Goal: Find specific page/section: Find specific page/section

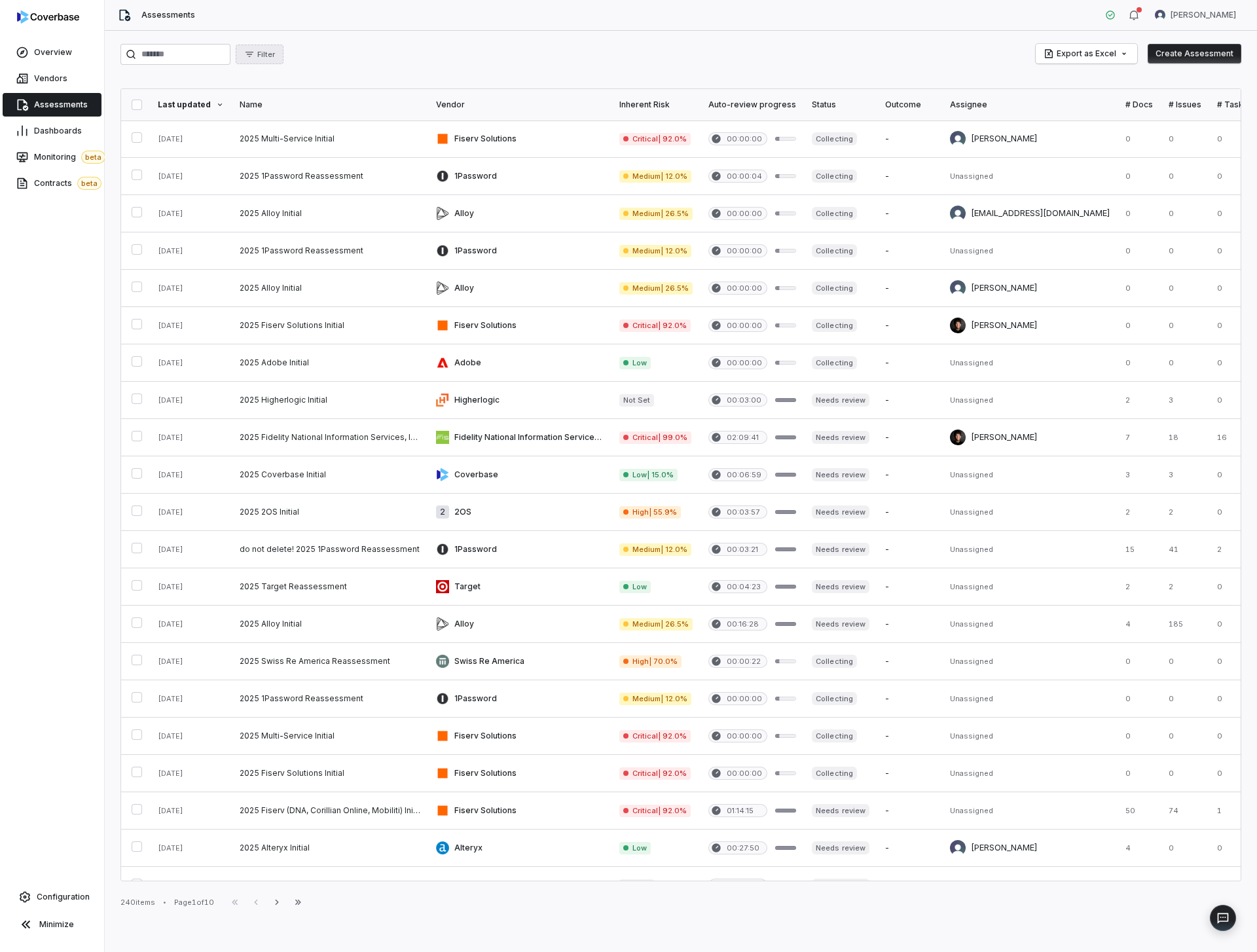
click at [283, 56] on button "Filter" at bounding box center [259, 55] width 47 height 20
click at [307, 171] on div "Inherent Risk Level" at bounding box center [315, 177] width 126 height 21
click at [313, 141] on span "Medium" at bounding box center [299, 136] width 32 height 11
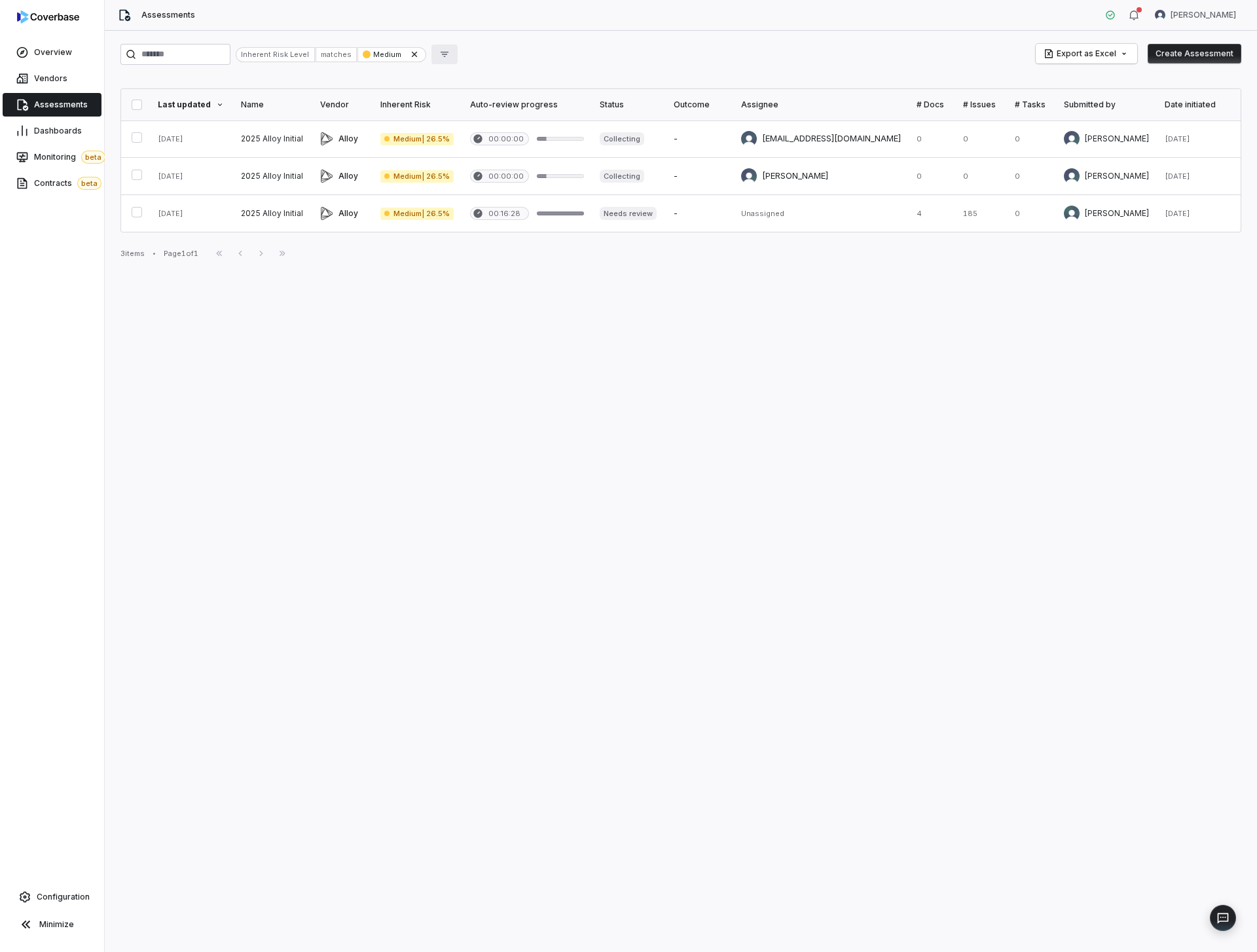
click at [450, 57] on icon "button" at bounding box center [444, 54] width 11 height 11
click at [480, 168] on div "Inherent Risk Level" at bounding box center [505, 177] width 126 height 21
click at [532, 52] on div "Inherent Risk Level matches Medium Export as Excel Create Assessment" at bounding box center [681, 54] width 1121 height 21
click at [426, 48] on div "Medium" at bounding box center [392, 55] width 69 height 15
click at [420, 50] on icon at bounding box center [414, 54] width 11 height 11
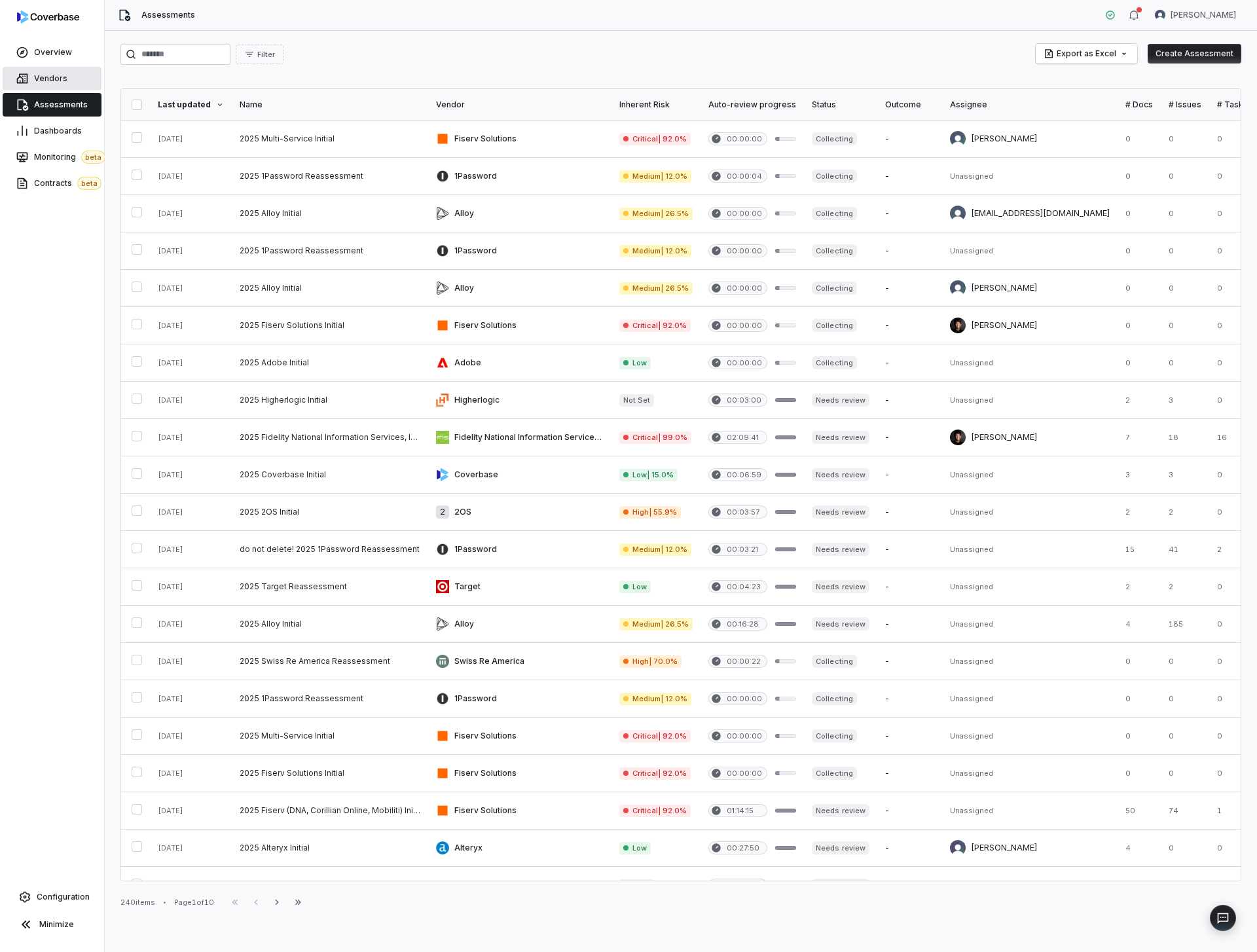
click at [62, 81] on span "Vendors" at bounding box center [51, 78] width 33 height 11
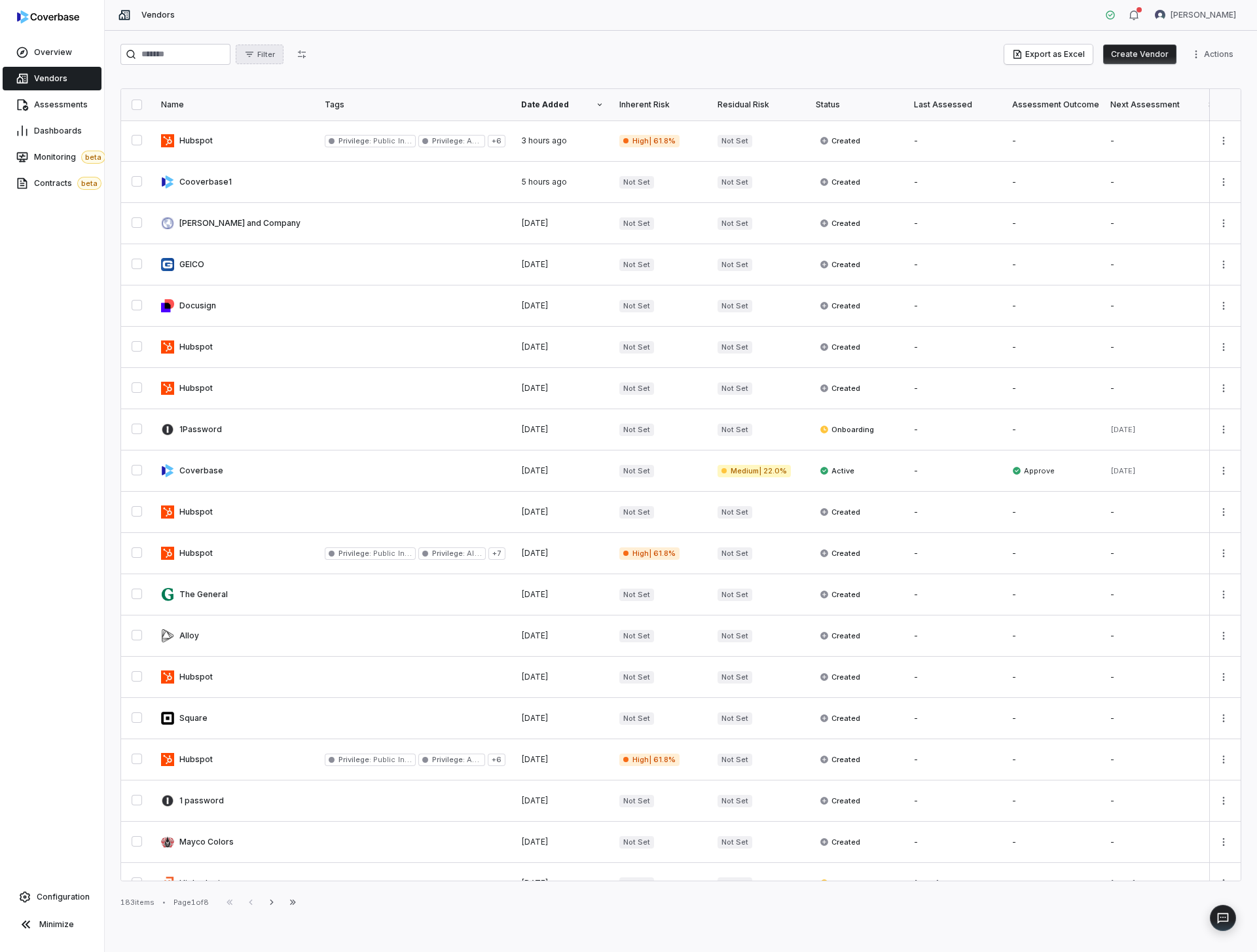
click at [269, 54] on span "Filter" at bounding box center [266, 55] width 17 height 10
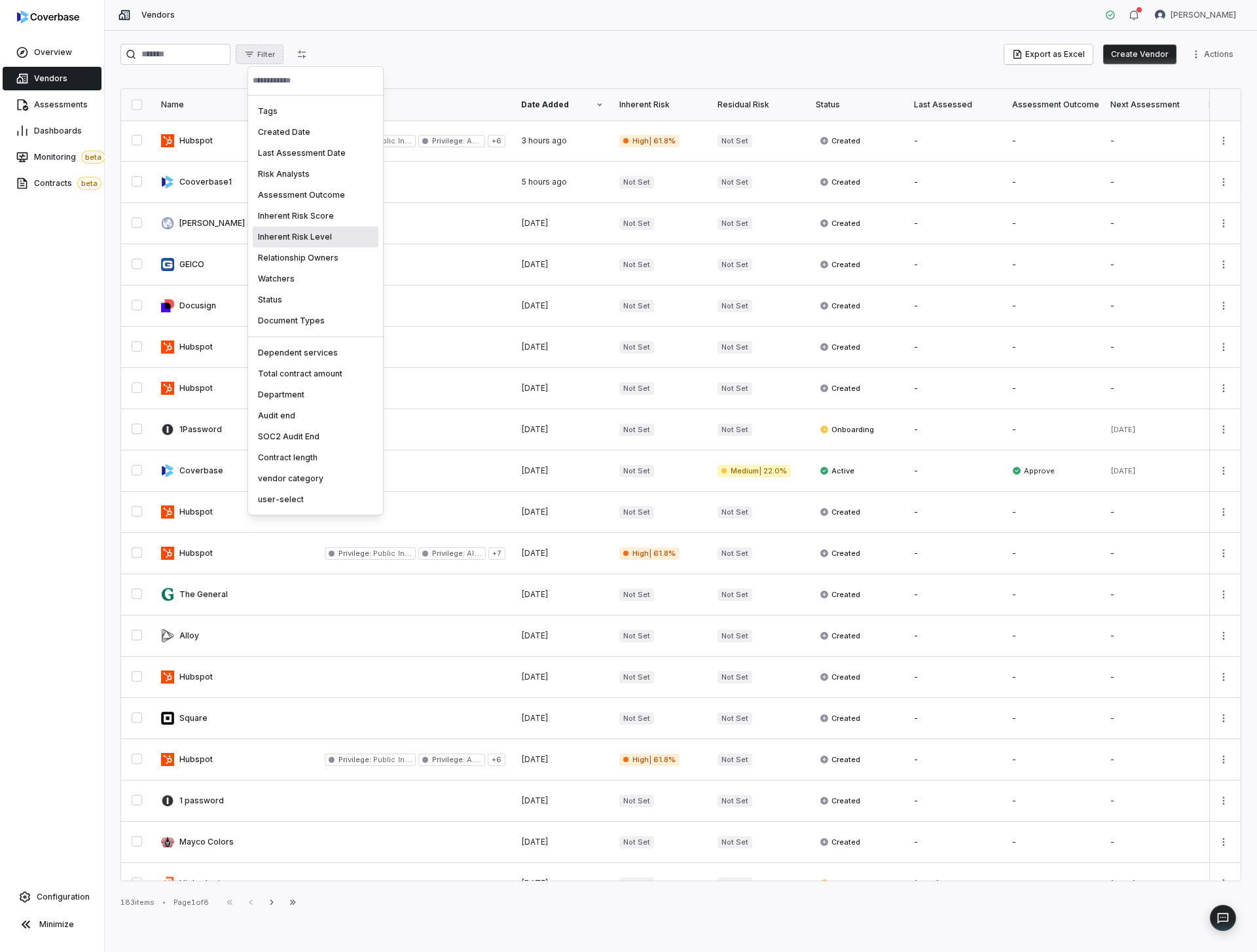
click at [324, 229] on div "Inherent Risk Level" at bounding box center [315, 237] width 126 height 21
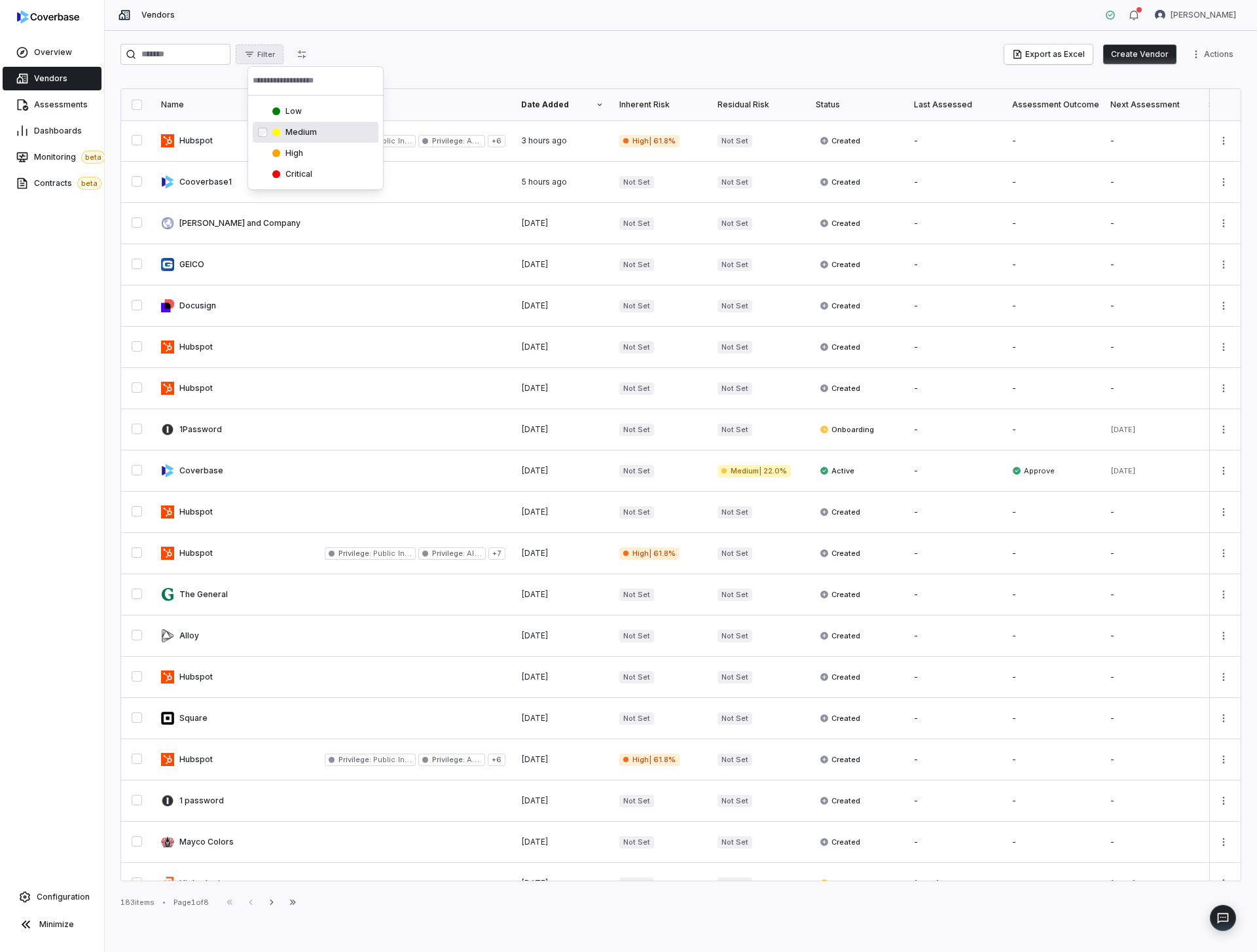
click at [342, 135] on div "Medium" at bounding box center [323, 132] width 101 height 11
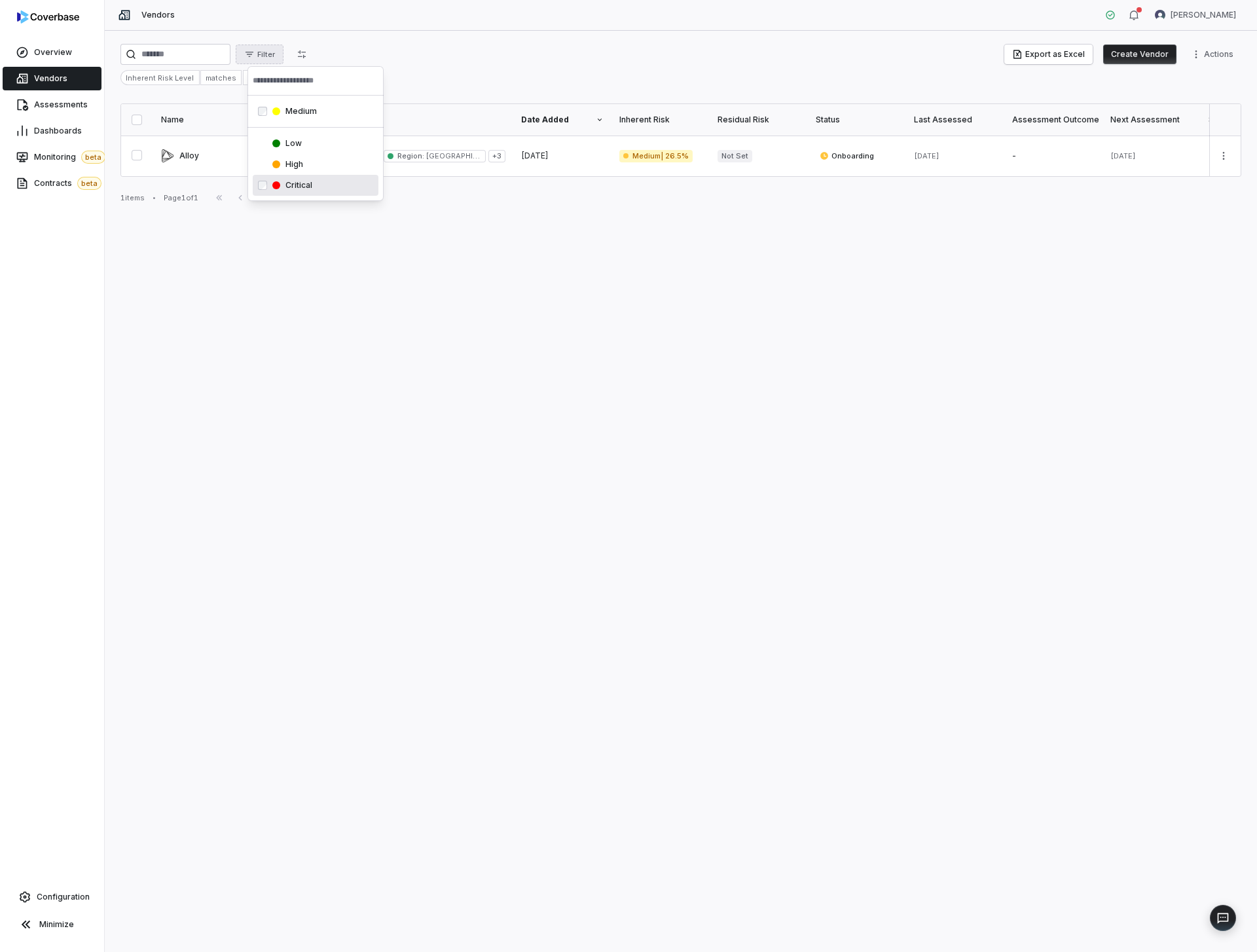
click at [326, 180] on div "Critical" at bounding box center [315, 185] width 126 height 21
click at [288, 171] on div "Low" at bounding box center [315, 164] width 126 height 21
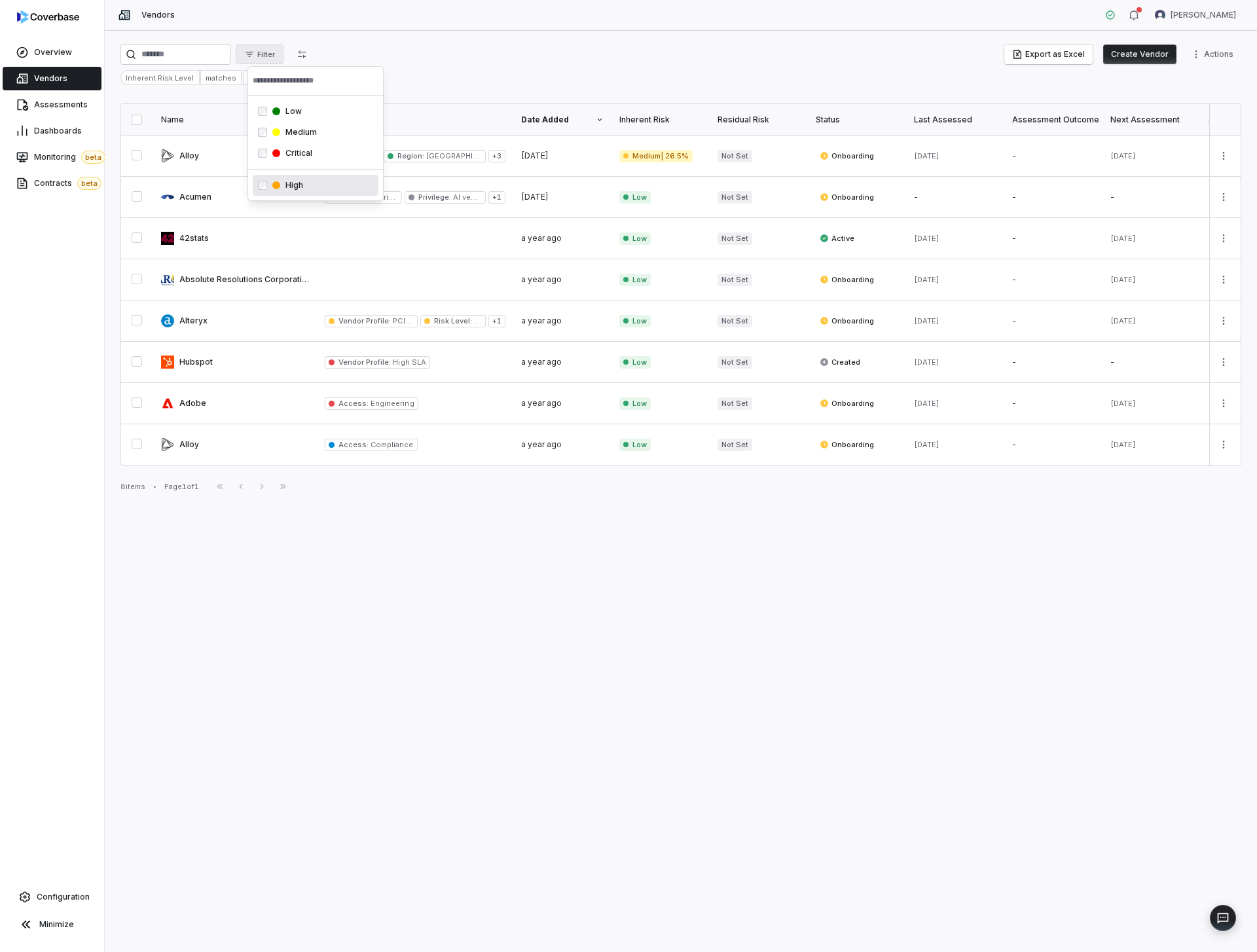
click at [298, 175] on div "High" at bounding box center [315, 185] width 126 height 21
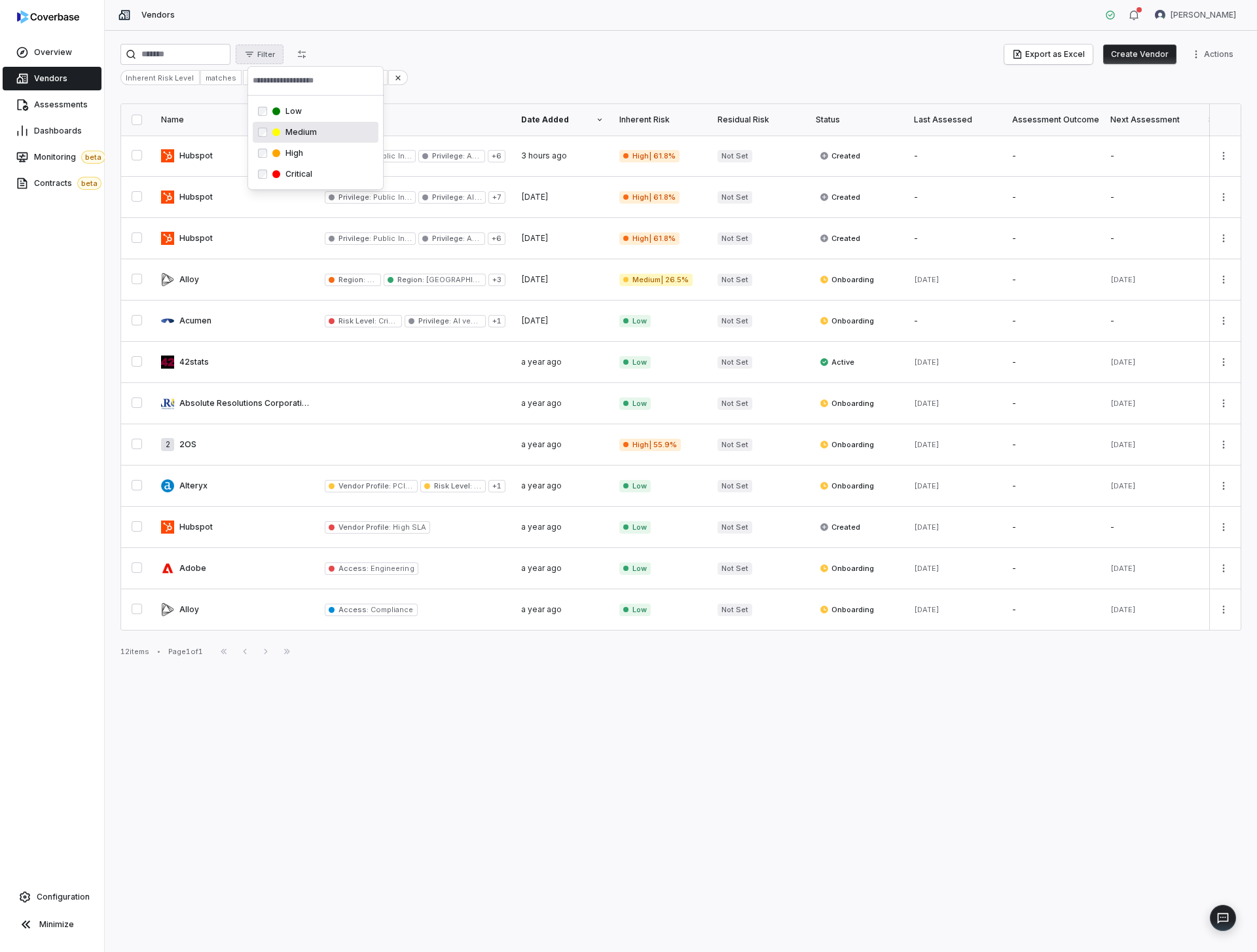
click at [559, 60] on html "Overview Vendors Assessments Dashboards Monitoring beta Contracts beta Configur…" at bounding box center [628, 476] width 1257 height 952
click at [275, 57] on span "Filter" at bounding box center [266, 55] width 17 height 10
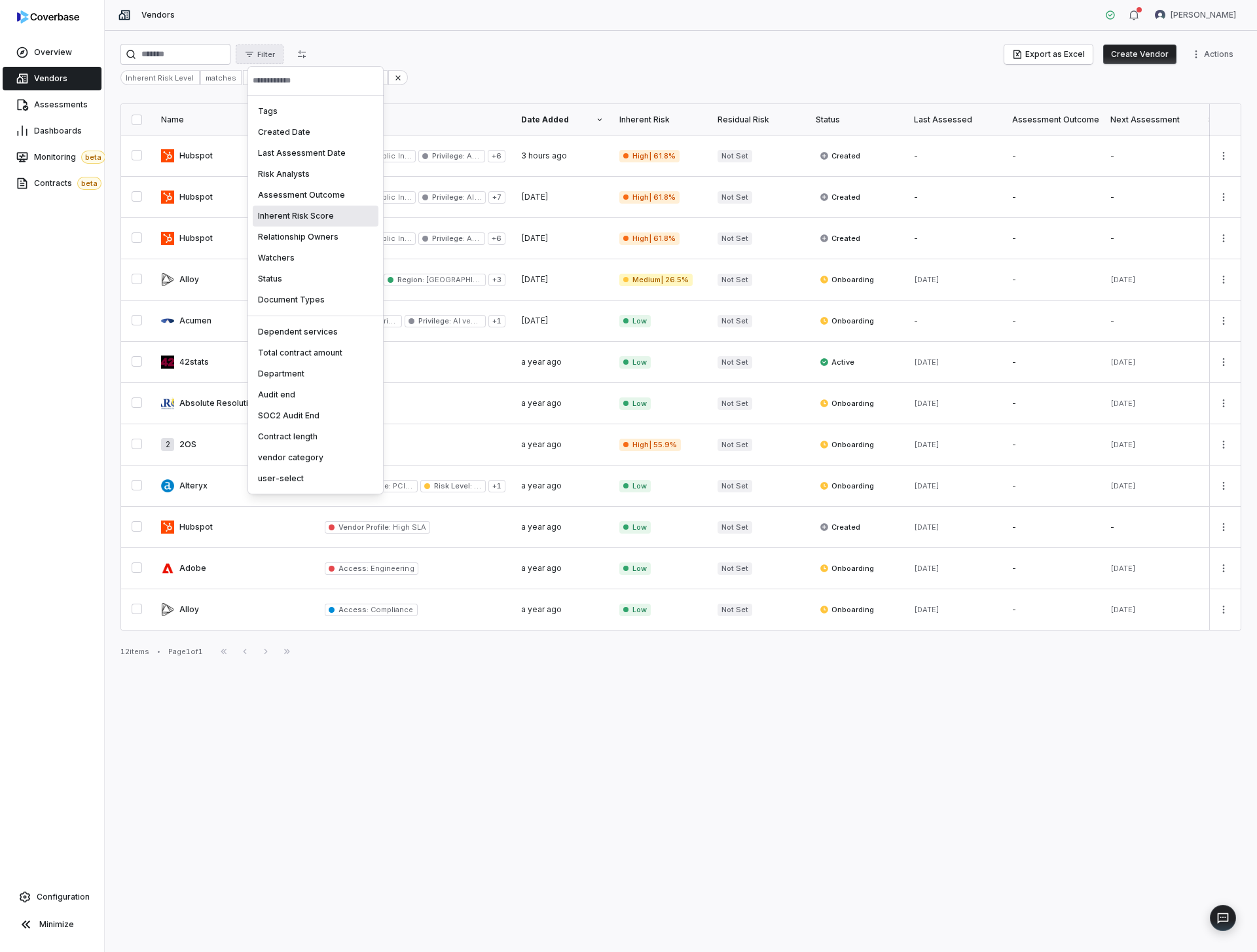
click at [317, 219] on div "Inherent Risk Score" at bounding box center [315, 215] width 126 height 21
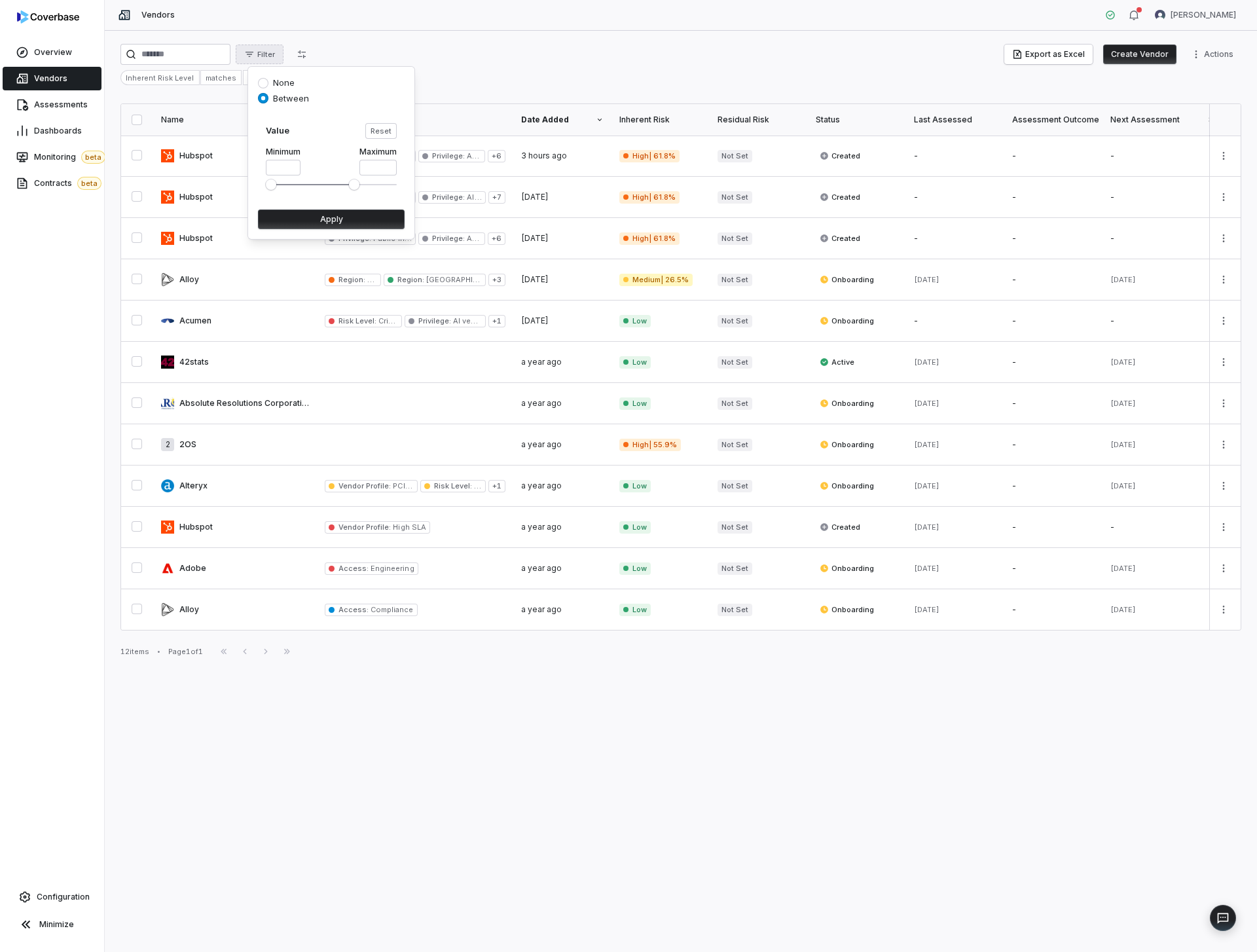
click at [356, 184] on span "Maximum" at bounding box center [354, 185] width 11 height 11
click at [346, 220] on button "Apply" at bounding box center [331, 220] width 146 height 20
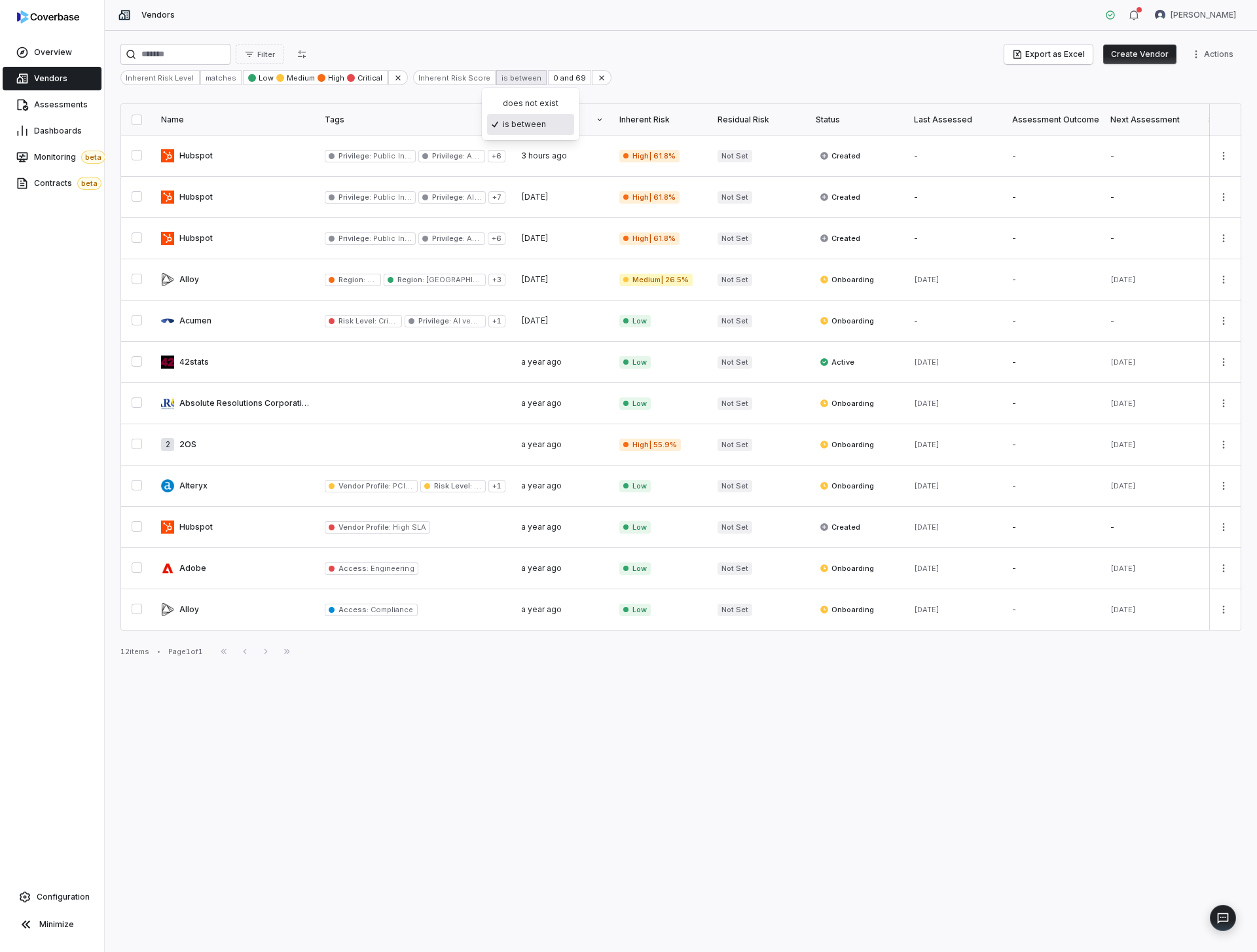
click at [504, 73] on html "Overview Vendors Assessments Dashboards Monitoring beta Contracts beta Configur…" at bounding box center [628, 476] width 1257 height 952
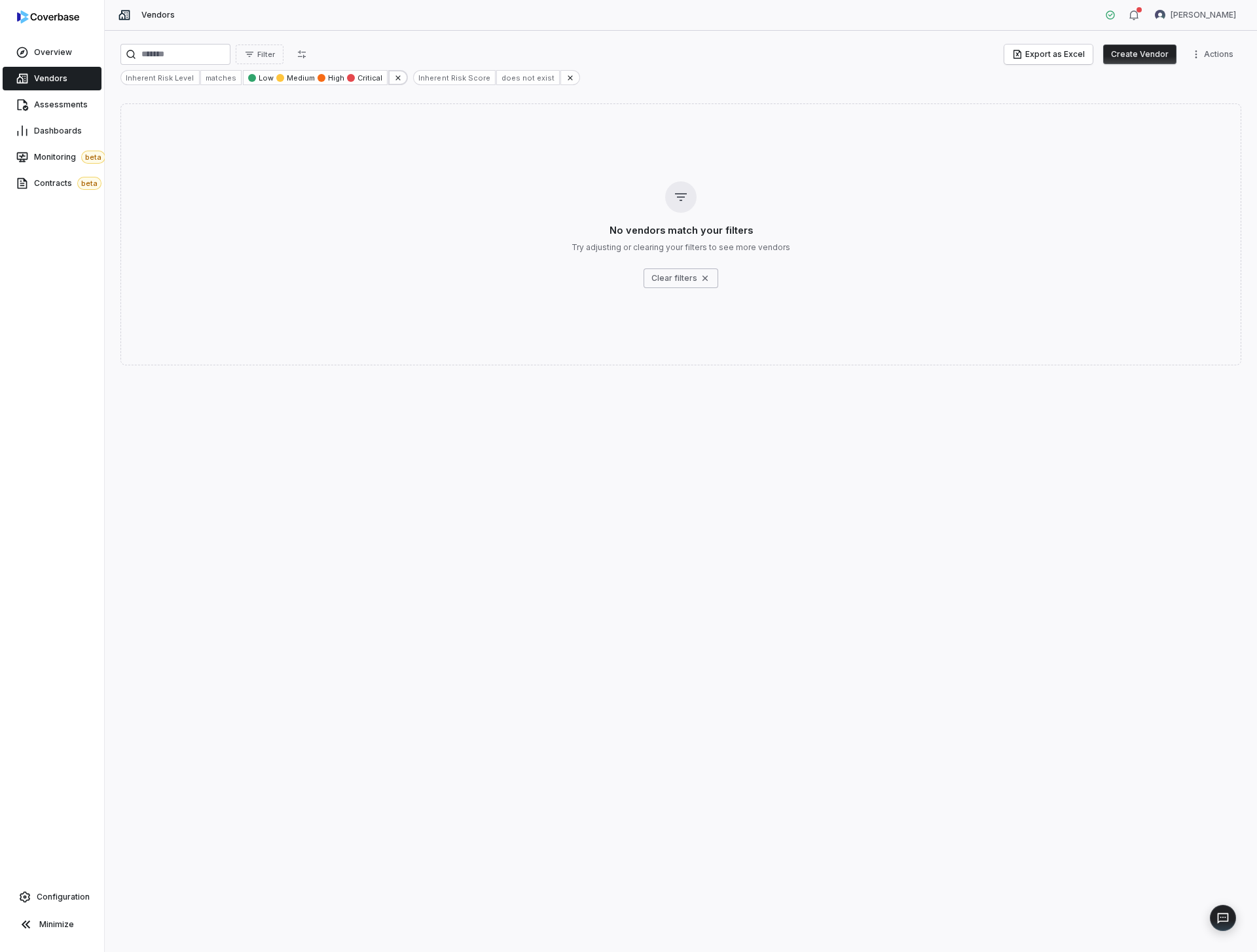
click at [388, 81] on button at bounding box center [398, 77] width 20 height 15
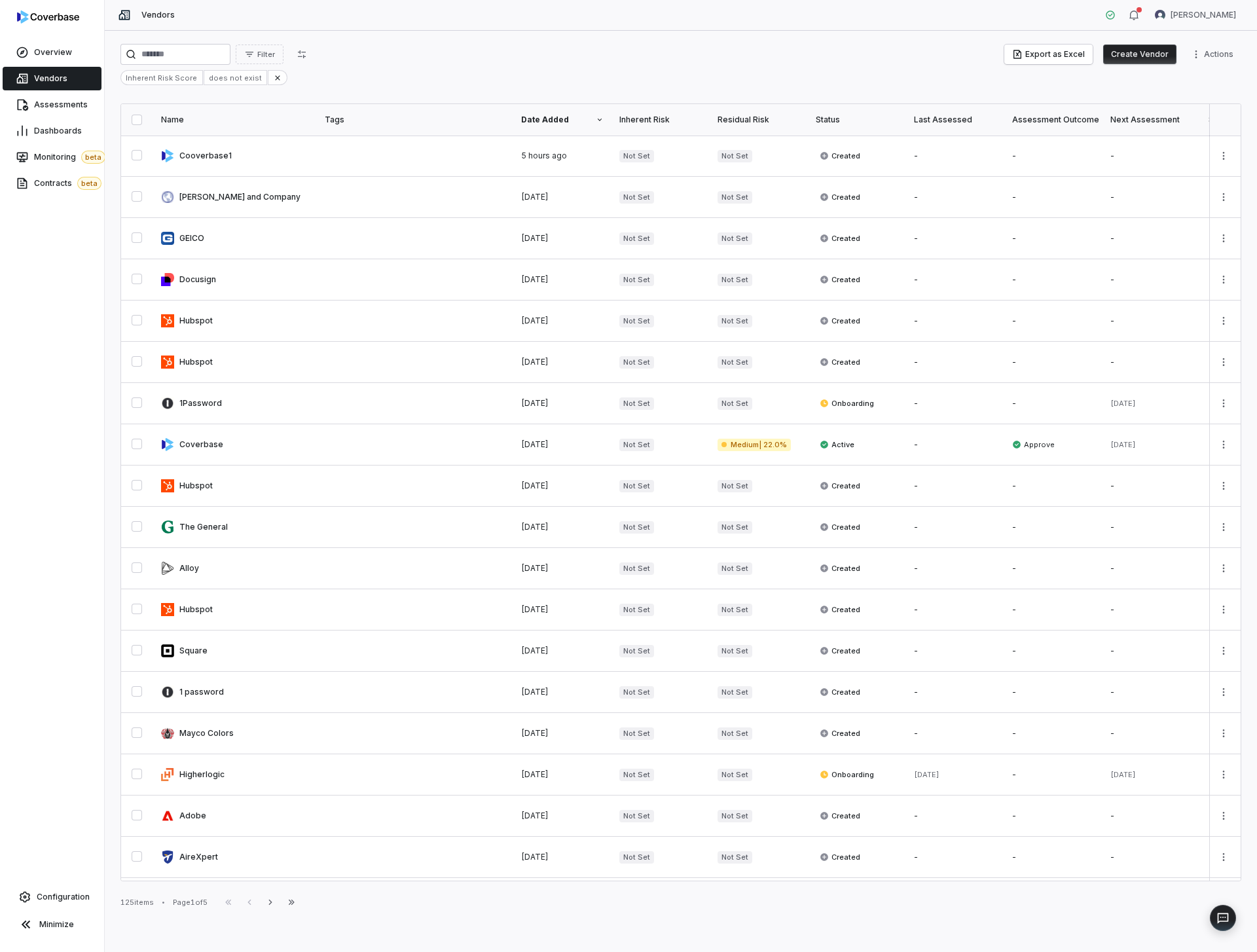
click at [383, 81] on div "Inherent Risk Score does not exist" at bounding box center [681, 77] width 1121 height 15
